Goal: Task Accomplishment & Management: Manage account settings

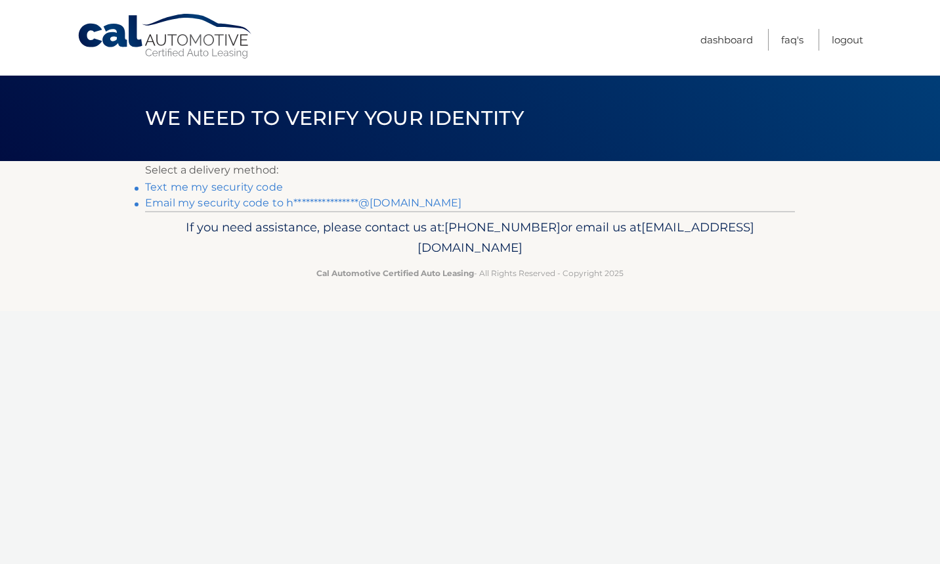
click at [263, 188] on link "Text me my security code" at bounding box center [214, 187] width 138 height 12
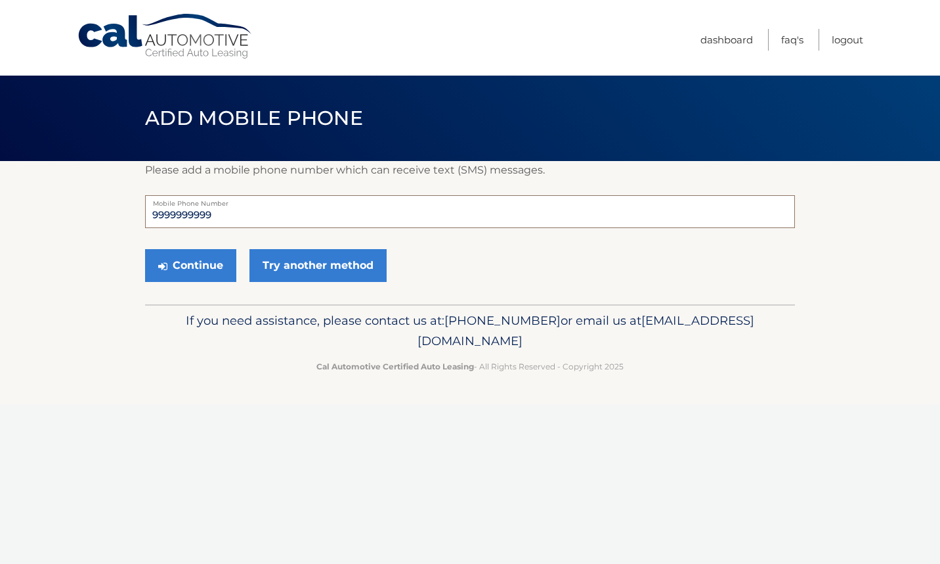
click at [299, 217] on input "9999999999" at bounding box center [470, 211] width 650 height 33
click at [333, 261] on link "Try another method" at bounding box center [318, 265] width 137 height 33
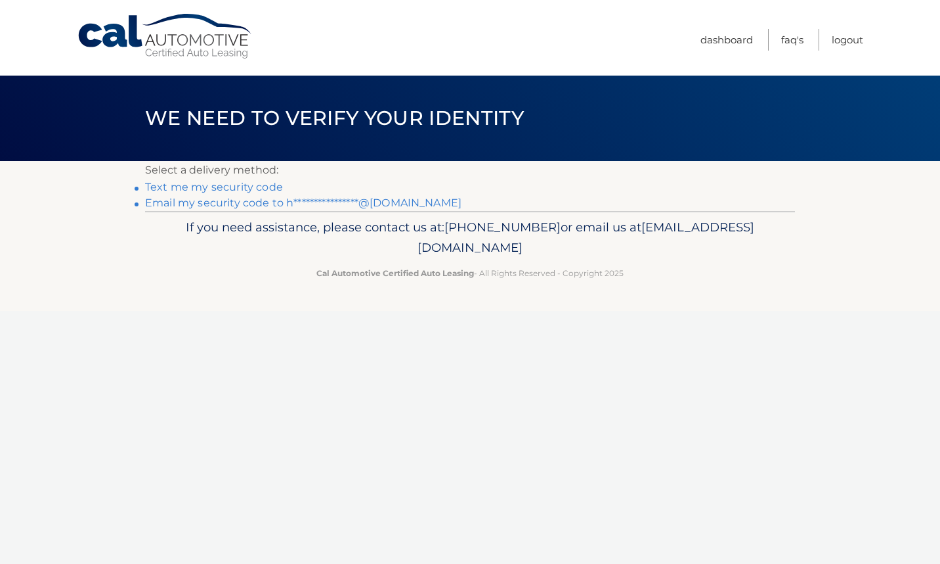
click at [330, 199] on link "**********" at bounding box center [303, 202] width 317 height 12
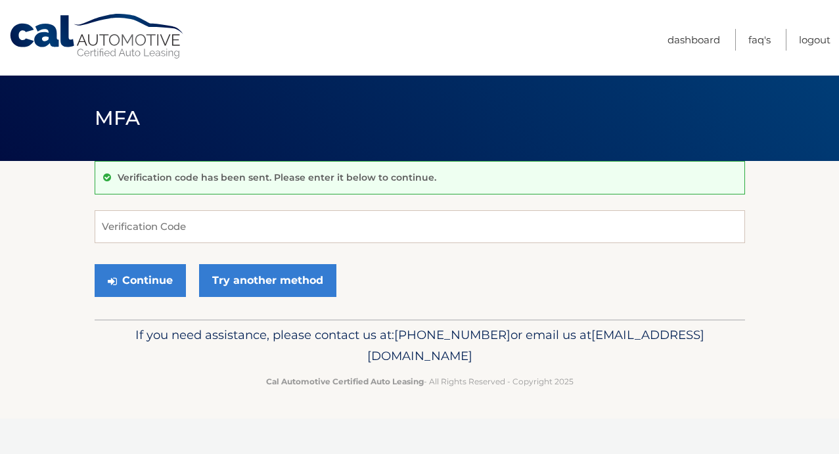
click at [593, 454] on div "Cal Automotive Menu Dashboard FAQ's Logout MFA" at bounding box center [419, 227] width 839 height 454
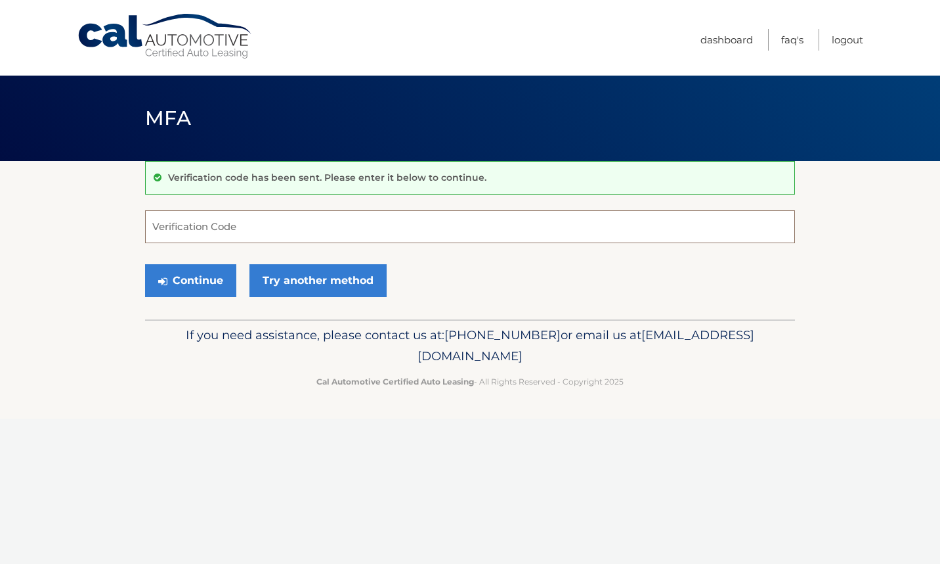
click at [234, 228] on input "Verification Code" at bounding box center [470, 226] width 650 height 33
click at [243, 227] on input "Verification Code" at bounding box center [470, 226] width 650 height 33
click at [206, 235] on input "6837" at bounding box center [470, 226] width 650 height 33
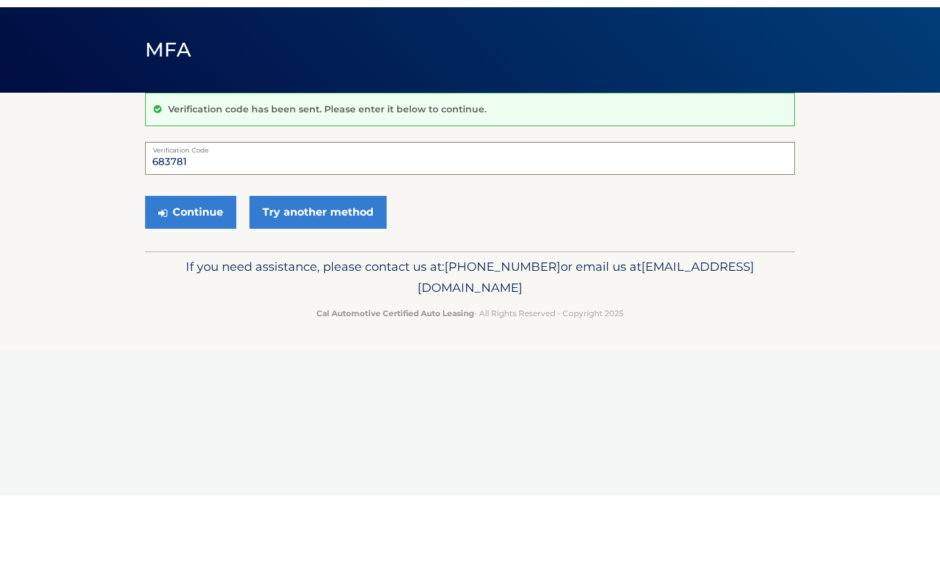
type input "683781"
click at [217, 292] on button "Continue" at bounding box center [190, 280] width 91 height 33
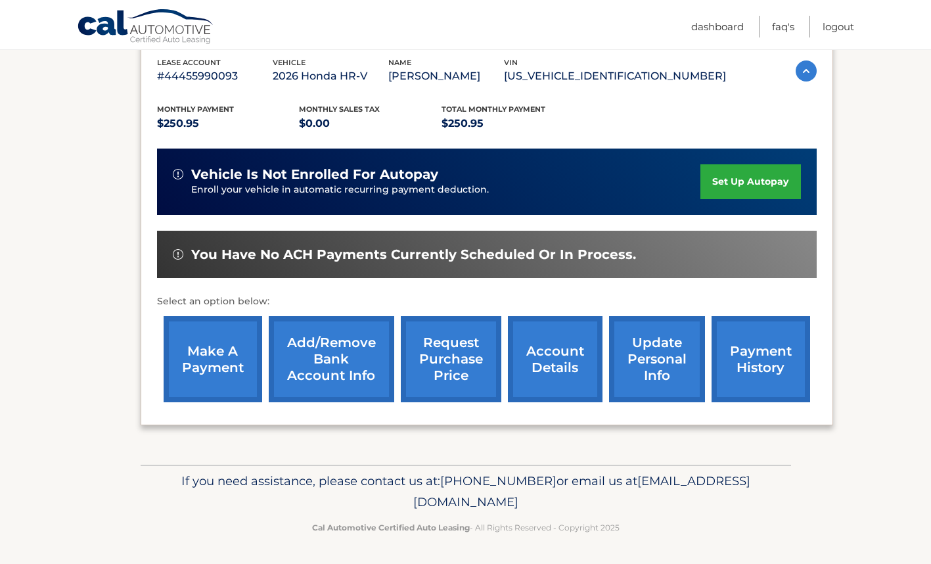
scroll to position [232, 0]
click at [567, 365] on link "account details" at bounding box center [555, 359] width 95 height 86
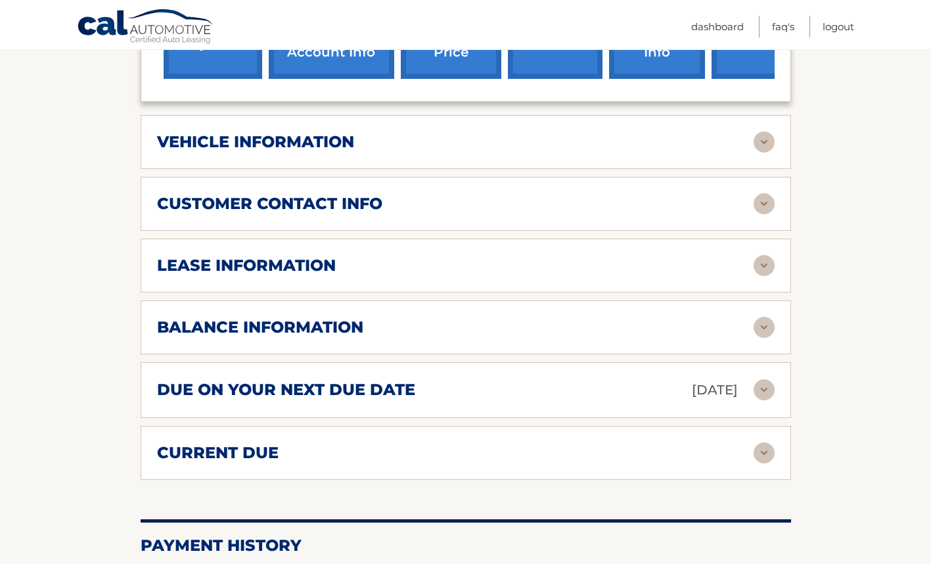
scroll to position [571, 0]
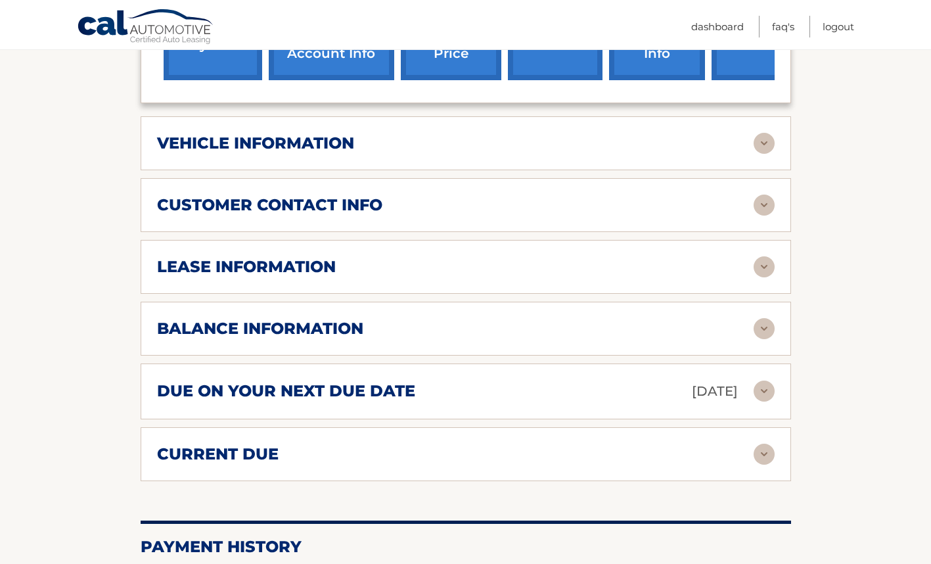
click at [755, 395] on img at bounding box center [763, 390] width 21 height 21
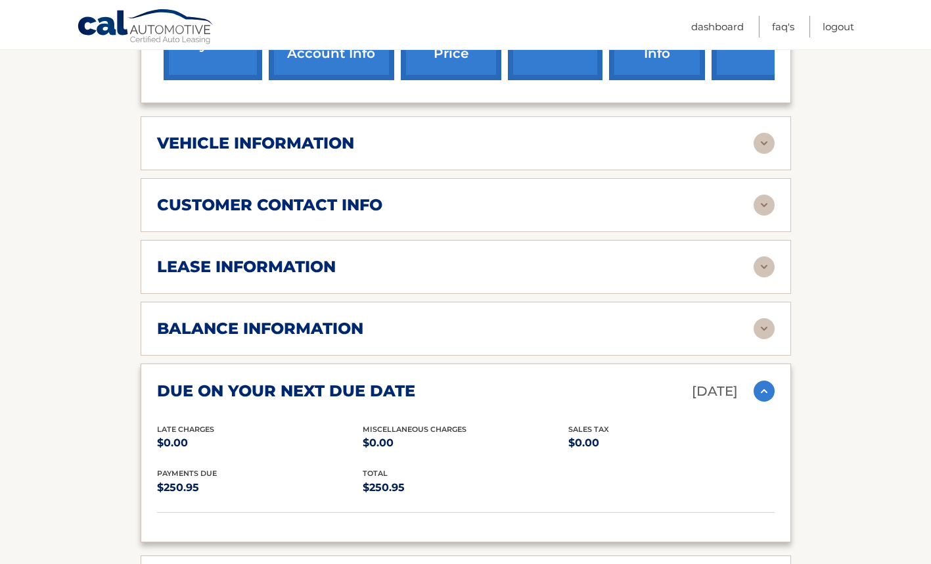
click at [763, 334] on img at bounding box center [763, 328] width 21 height 21
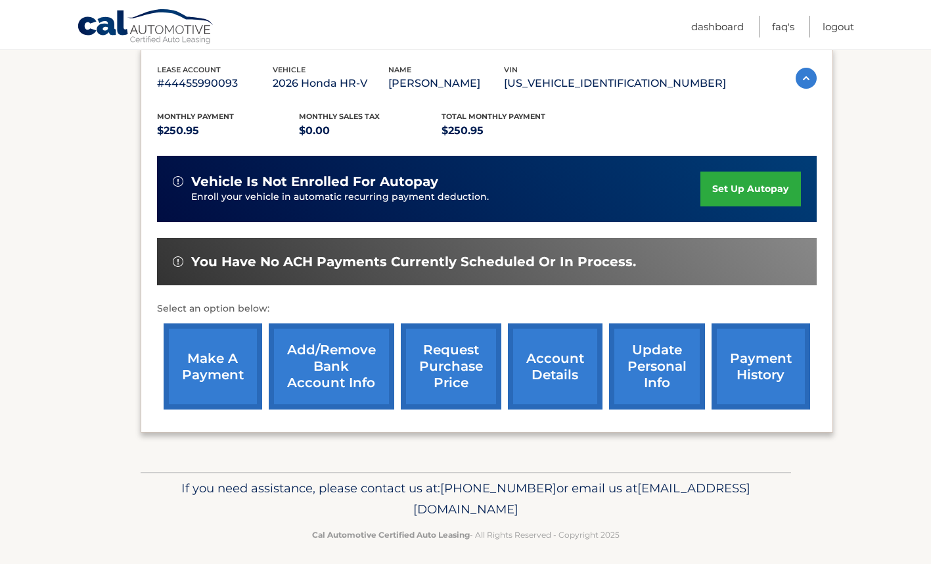
scroll to position [232, 0]
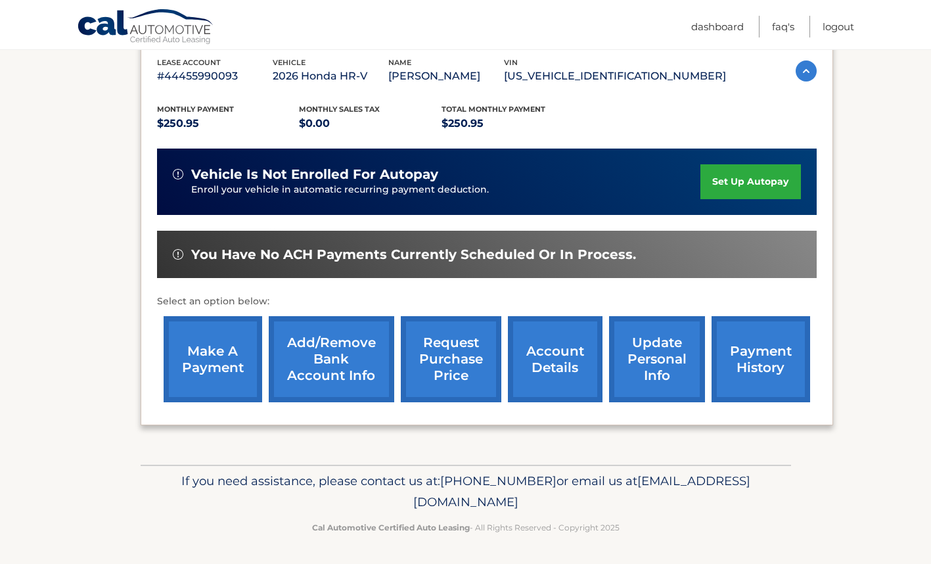
click at [556, 364] on link "account details" at bounding box center [555, 359] width 95 height 86
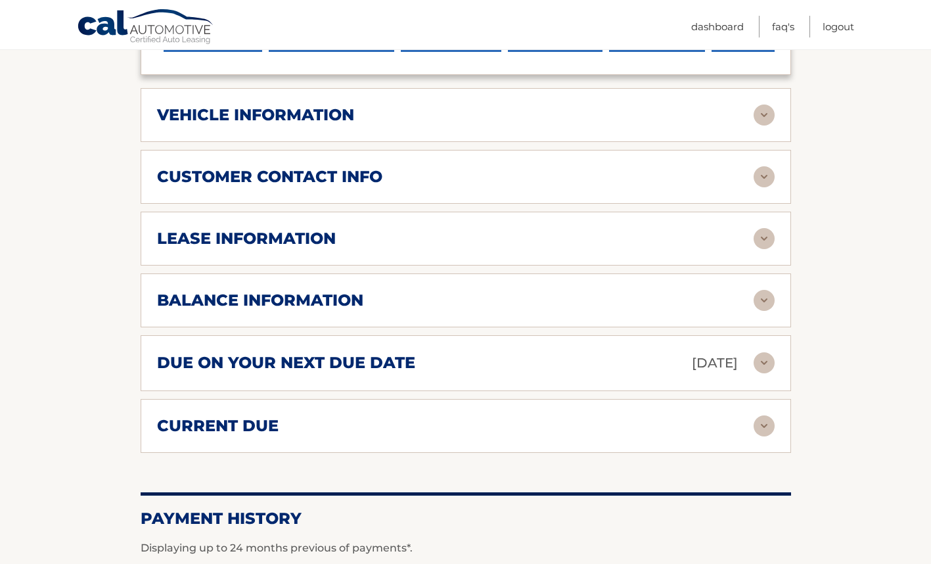
scroll to position [597, 0]
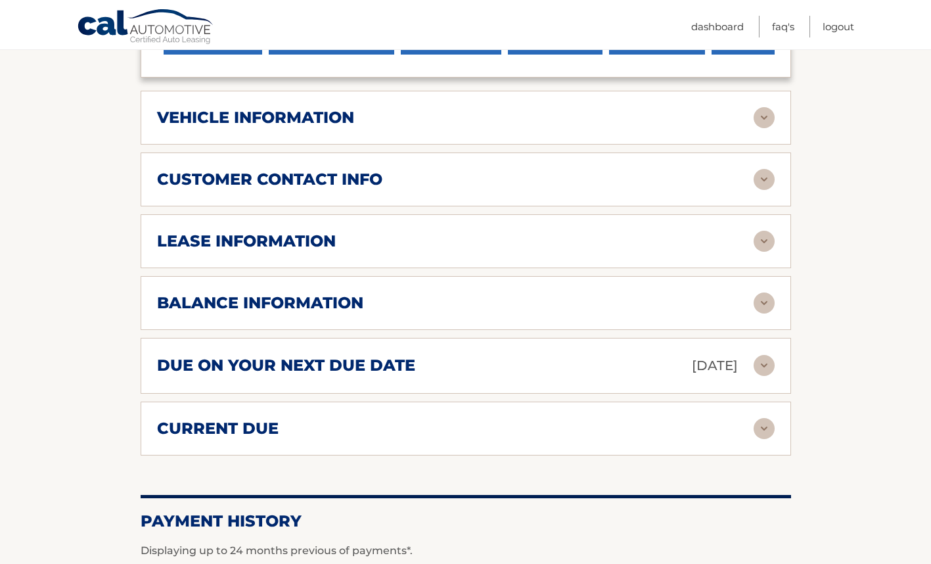
click at [454, 250] on div "lease information" at bounding box center [465, 241] width 617 height 21
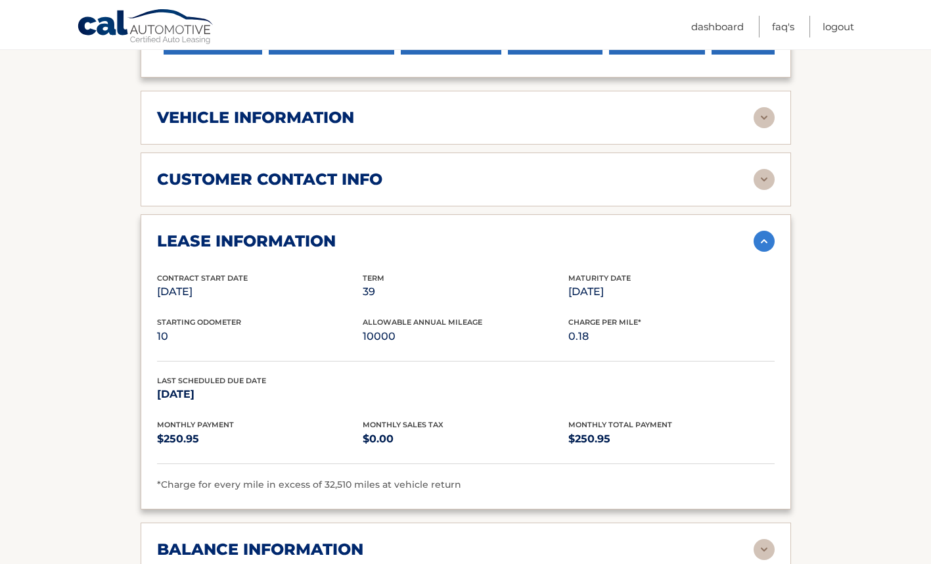
click at [537, 245] on div "lease information" at bounding box center [455, 241] width 596 height 20
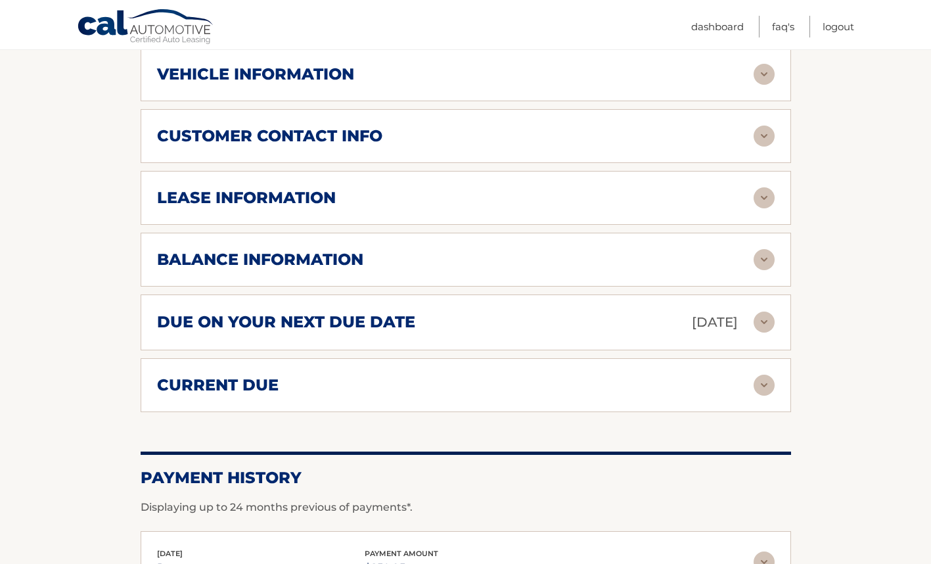
scroll to position [708, 0]
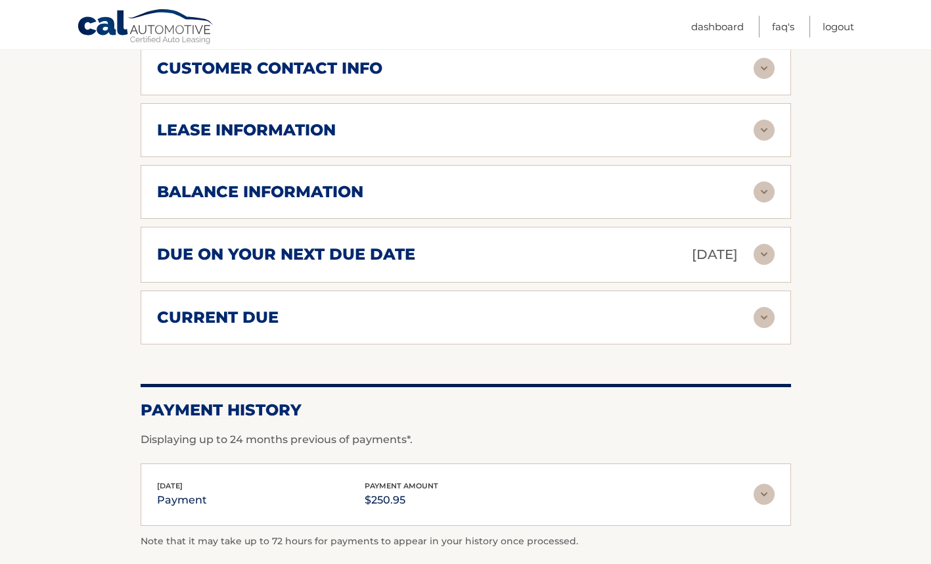
click at [511, 200] on div "balance information" at bounding box center [455, 192] width 596 height 20
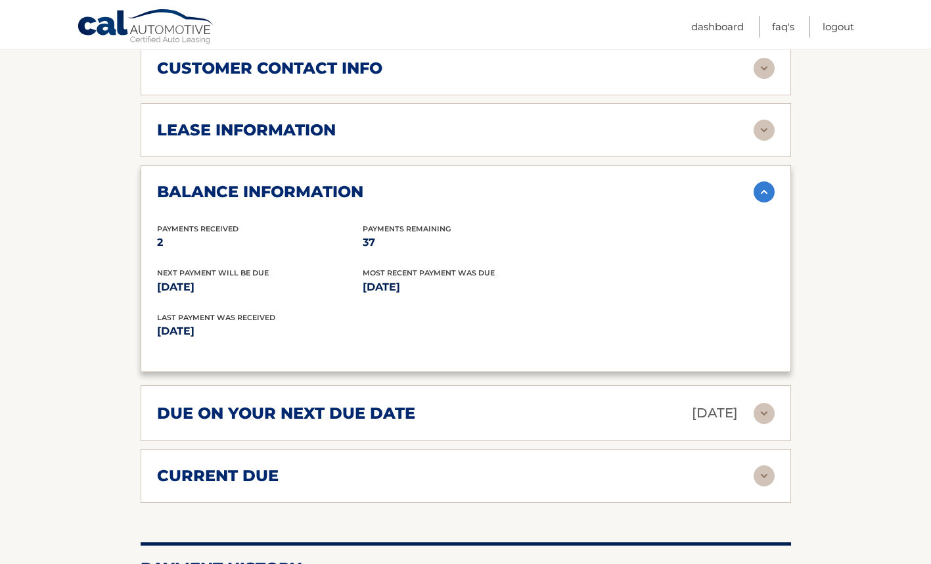
click at [757, 190] on img at bounding box center [763, 191] width 21 height 21
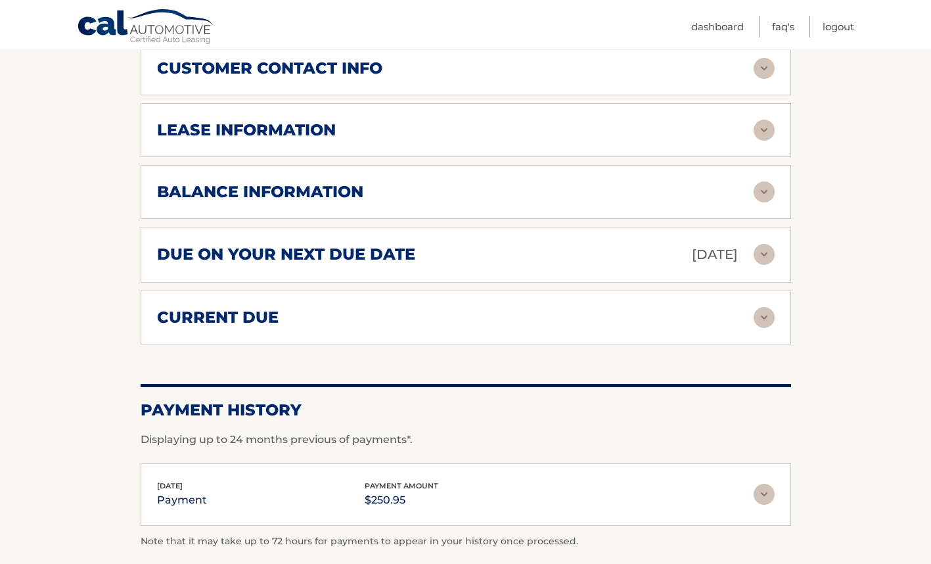
click at [431, 257] on div "due on your next due date Oct 05, 2025" at bounding box center [455, 254] width 596 height 23
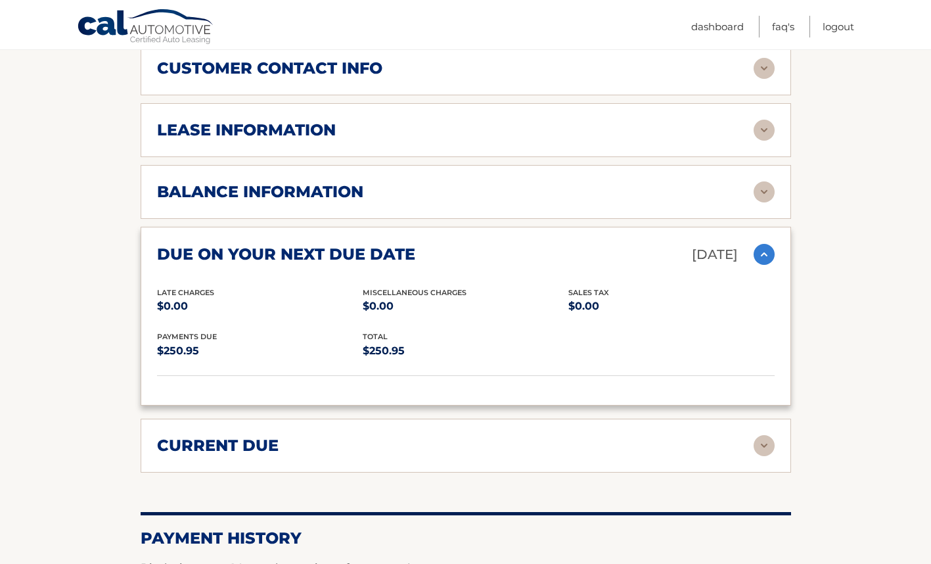
click at [759, 255] on img at bounding box center [763, 254] width 21 height 21
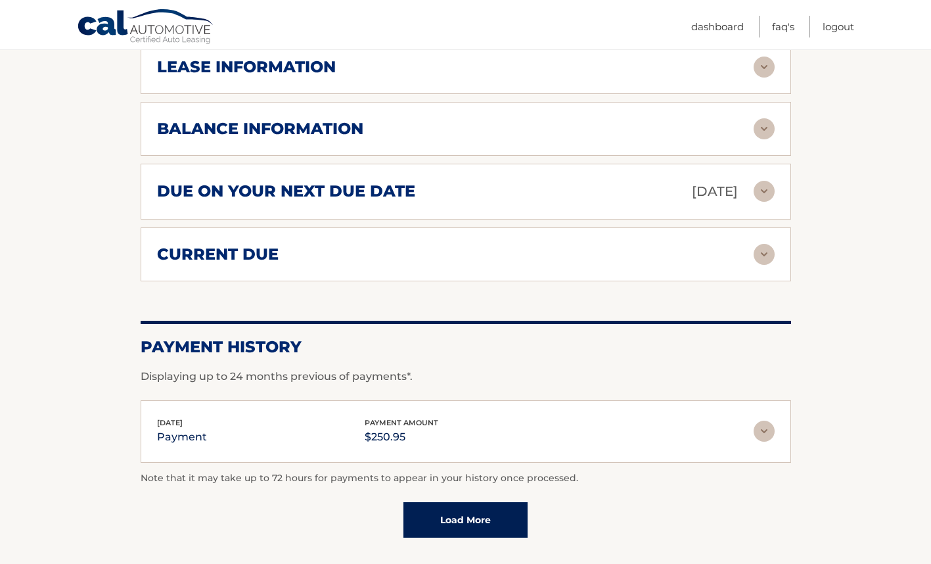
scroll to position [772, 0]
click at [569, 260] on div "current due" at bounding box center [455, 254] width 596 height 20
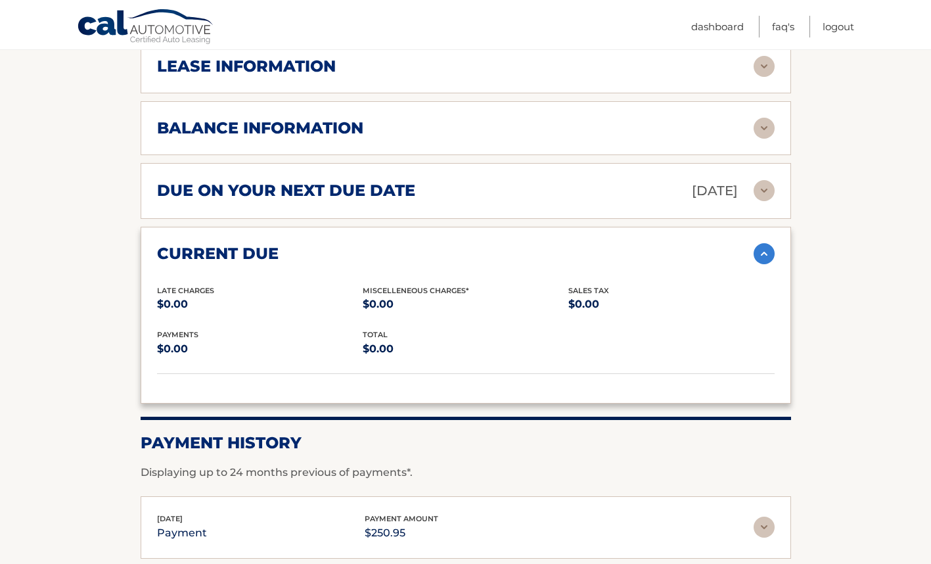
click at [764, 252] on img at bounding box center [763, 253] width 21 height 21
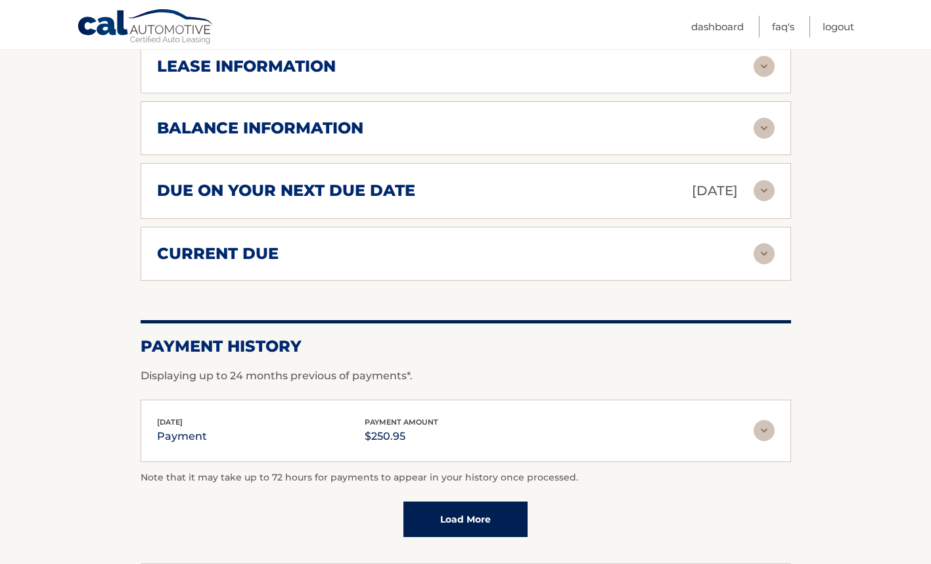
click at [474, 504] on link "Load More" at bounding box center [465, 518] width 124 height 35
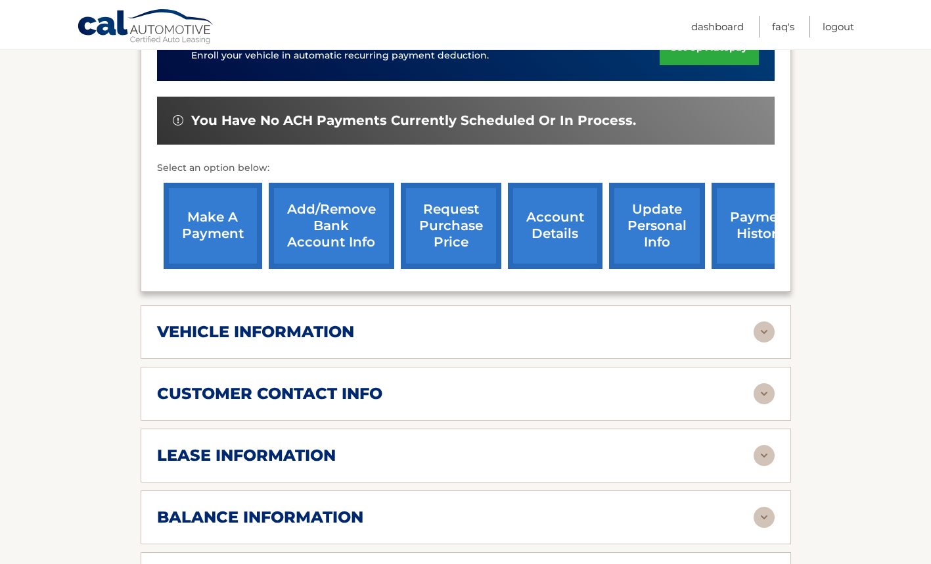
scroll to position [381, 0]
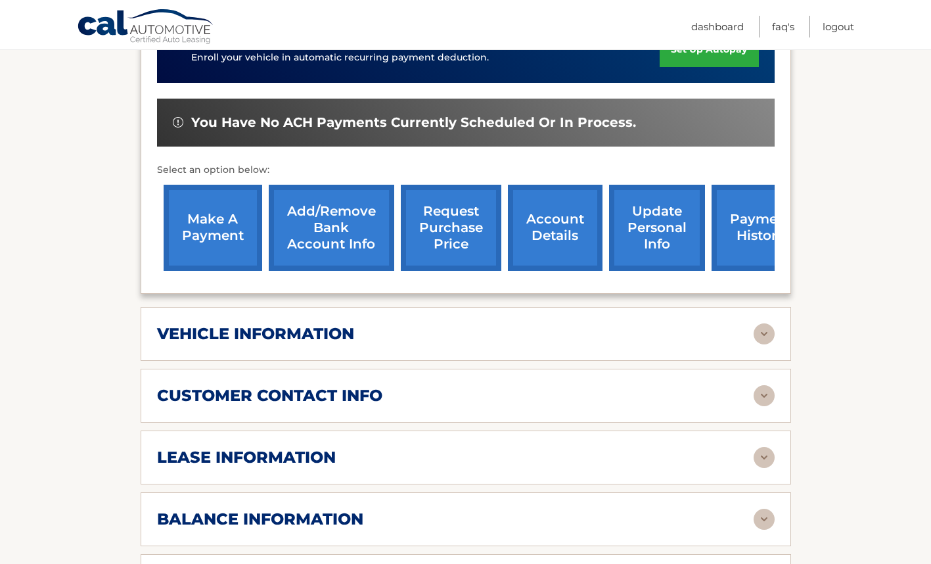
click at [237, 236] on link "make a payment" at bounding box center [213, 228] width 99 height 86
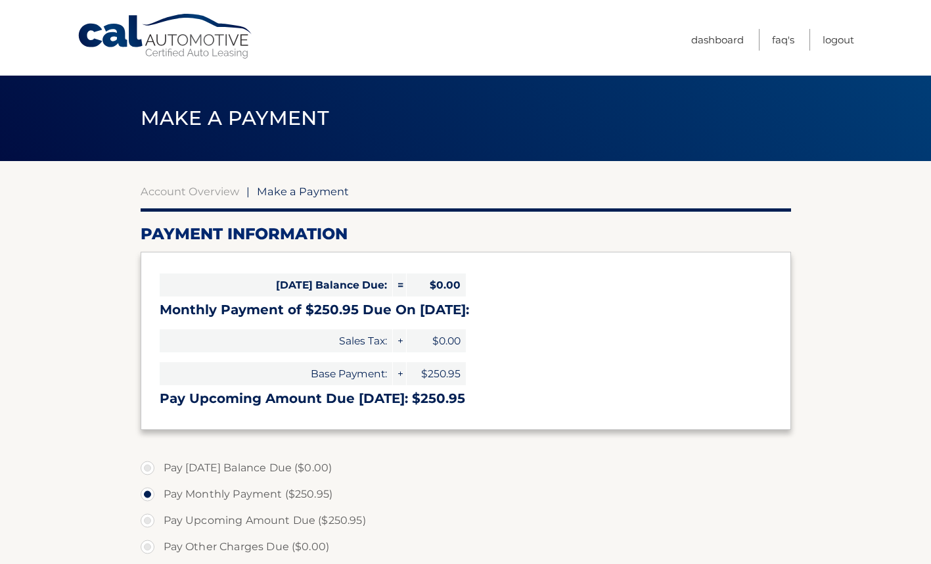
select select "OGI2Y2E0MzktOGE4Ny00ZWU3LWJlN2YtZTY0ODk5NTI2ZDFk"
click at [833, 40] on link "Logout" at bounding box center [838, 40] width 32 height 22
